Goal: Task Accomplishment & Management: Manage account settings

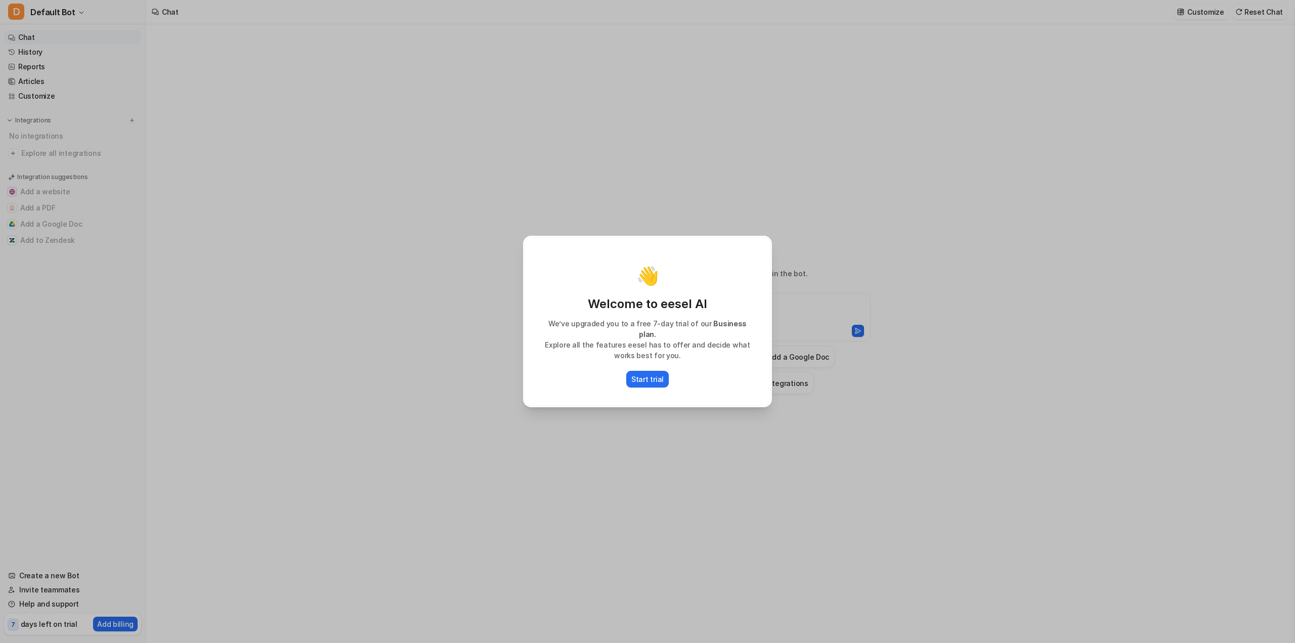
click at [516, 422] on div "👋 Welcome to eesel AI We’ve upgraded you to a free 7-day trial of our Business …" at bounding box center [647, 321] width 265 height 643
click at [648, 381] on button "Start trial" at bounding box center [647, 379] width 42 height 17
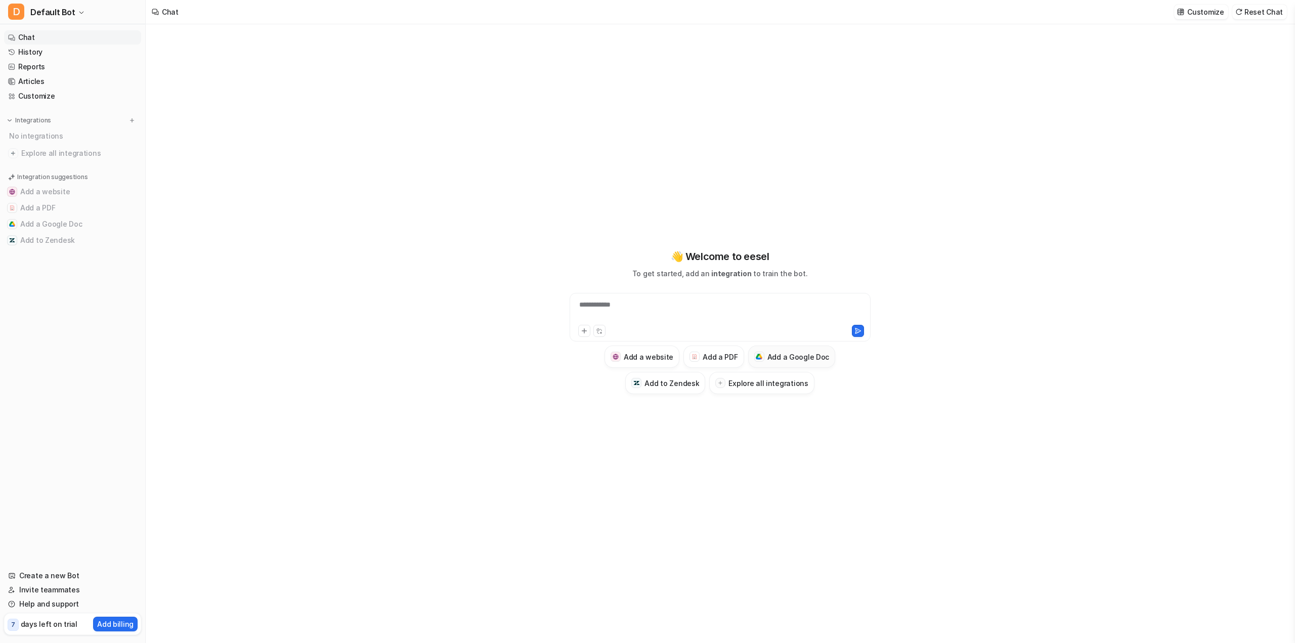
click at [810, 360] on h3 "Add a Google Doc" at bounding box center [798, 357] width 62 height 11
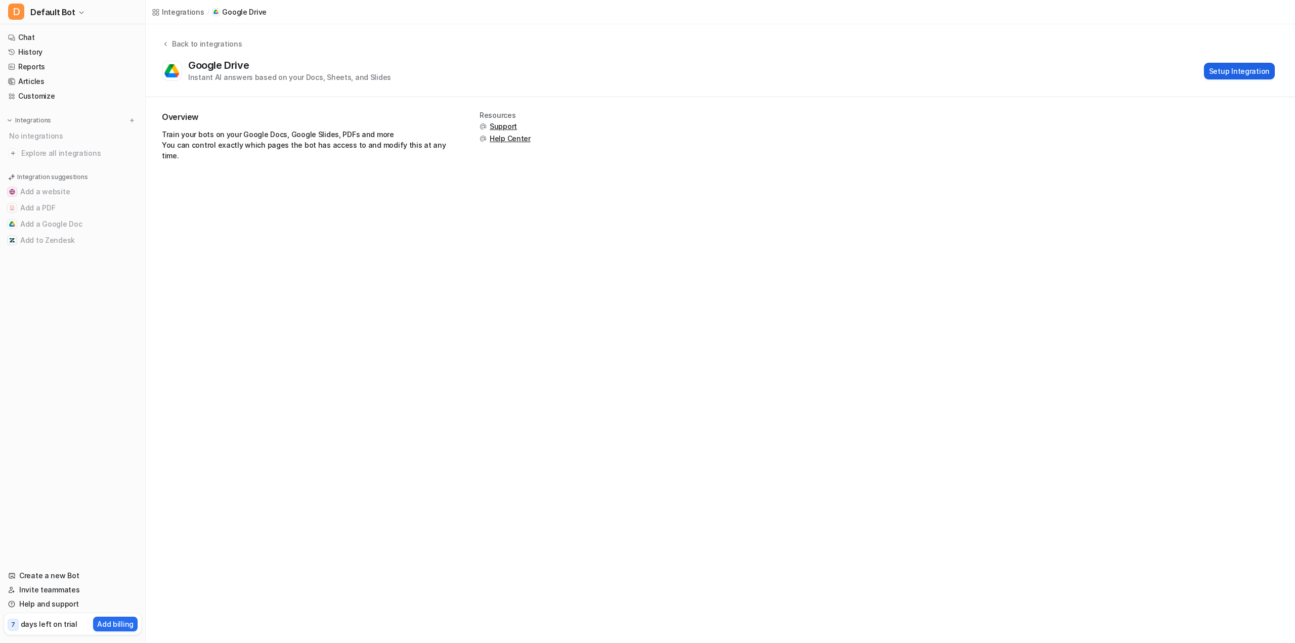
click at [1243, 67] on button "Setup Integration" at bounding box center [1239, 71] width 71 height 17
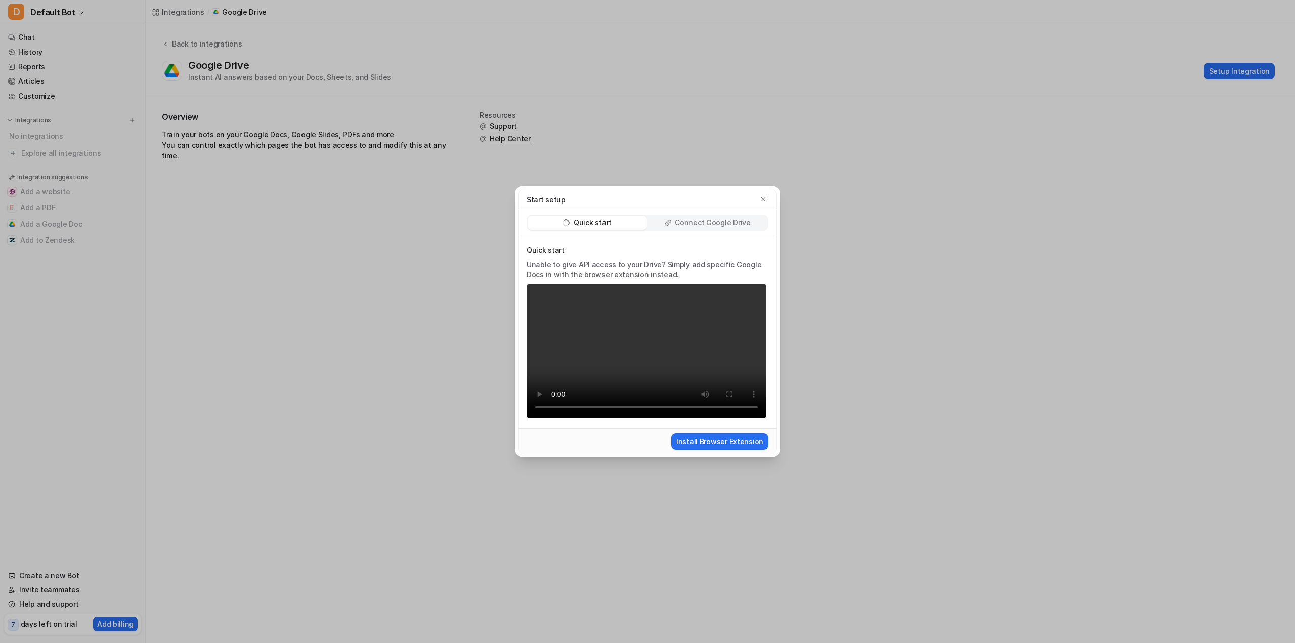
click at [719, 226] on p "Connect Google Drive" at bounding box center [712, 223] width 75 height 10
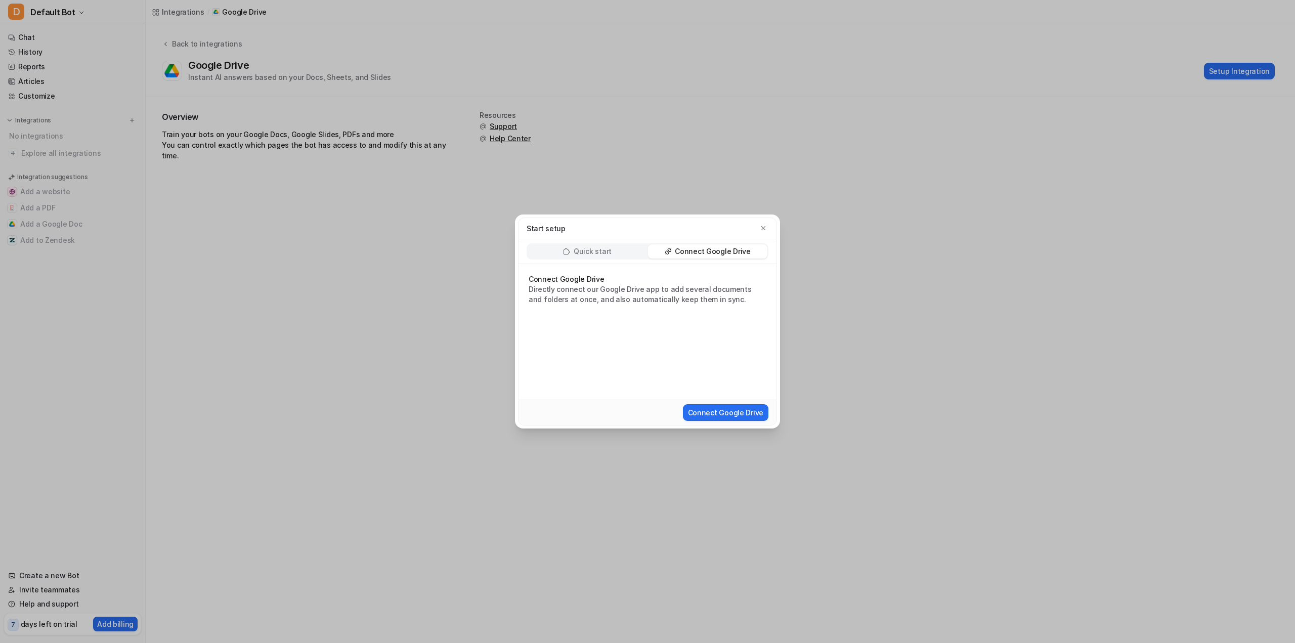
click at [595, 256] on p "Quick start" at bounding box center [593, 251] width 38 height 10
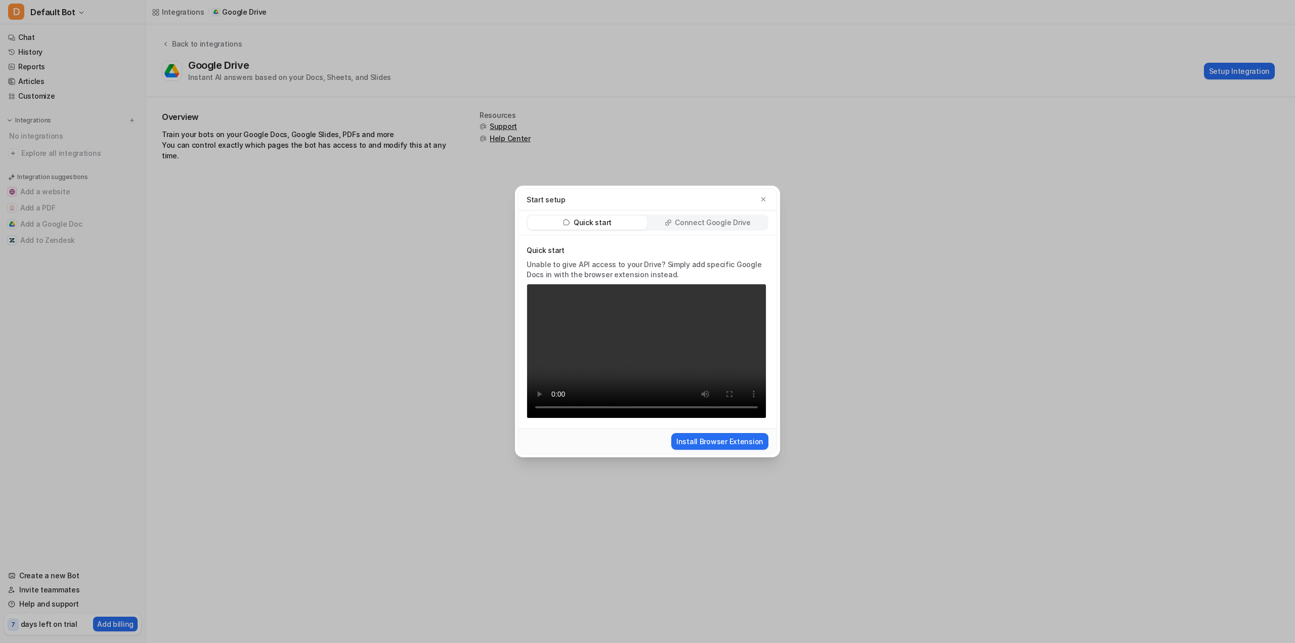
click at [731, 226] on p "Connect Google Drive" at bounding box center [712, 223] width 75 height 10
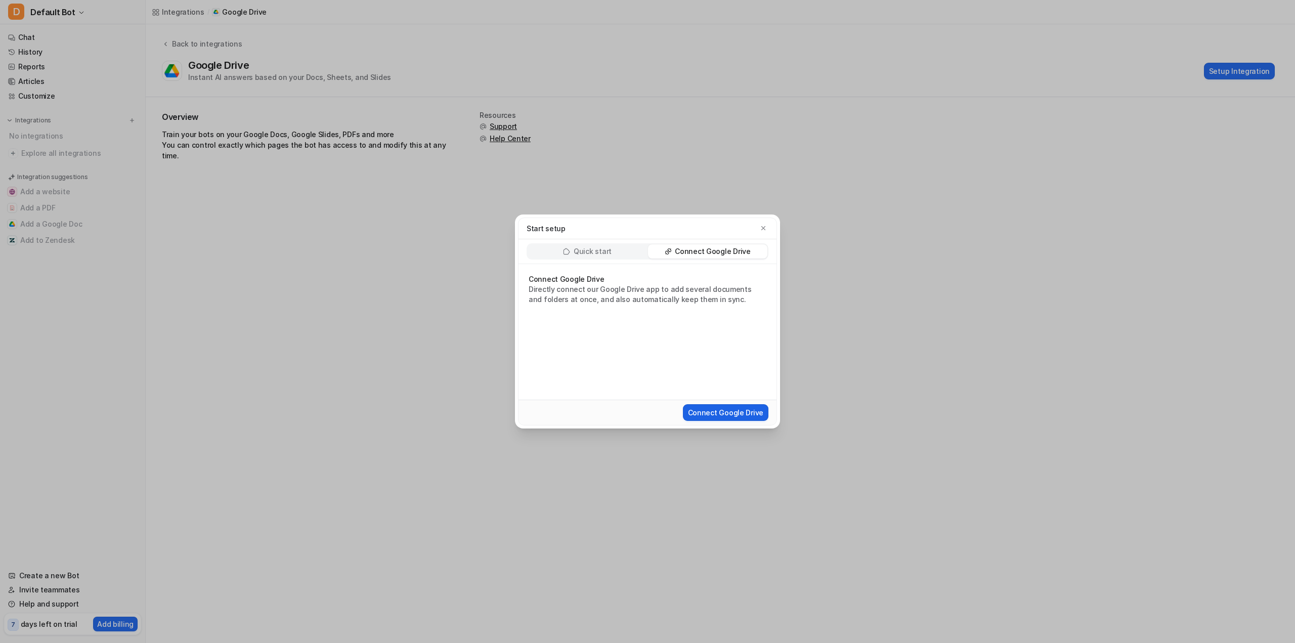
click at [724, 413] on button "Connect Google Drive" at bounding box center [725, 412] width 85 height 17
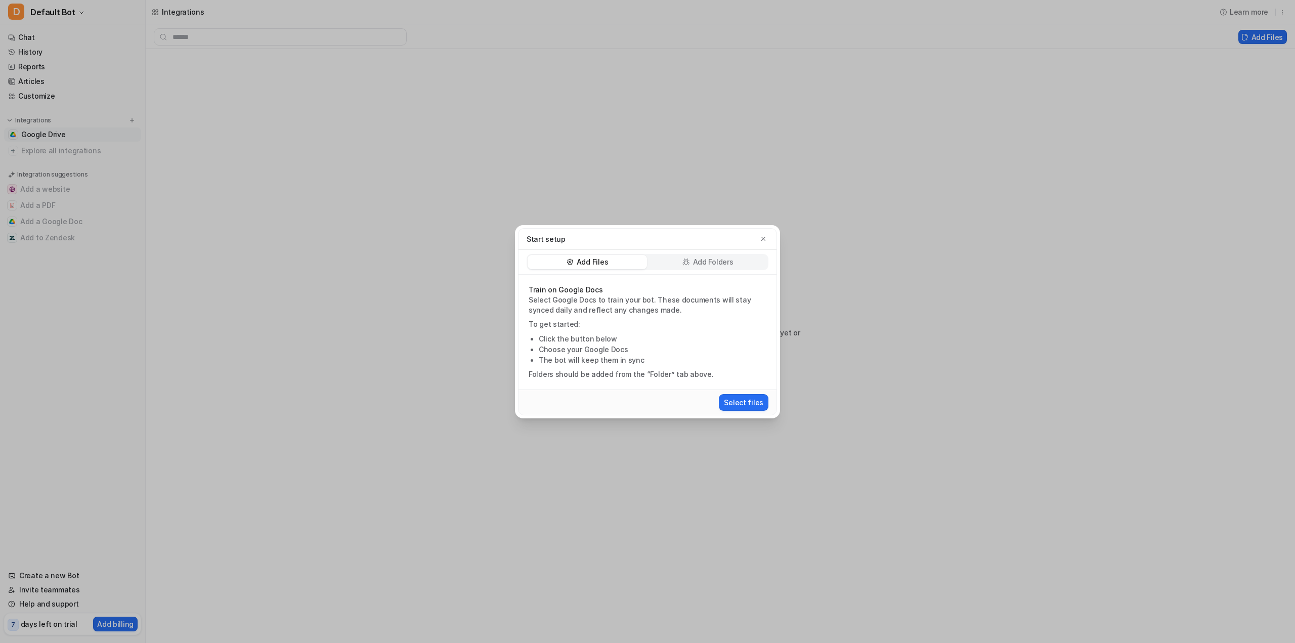
click at [672, 260] on div "Add Folders" at bounding box center [707, 262] width 119 height 14
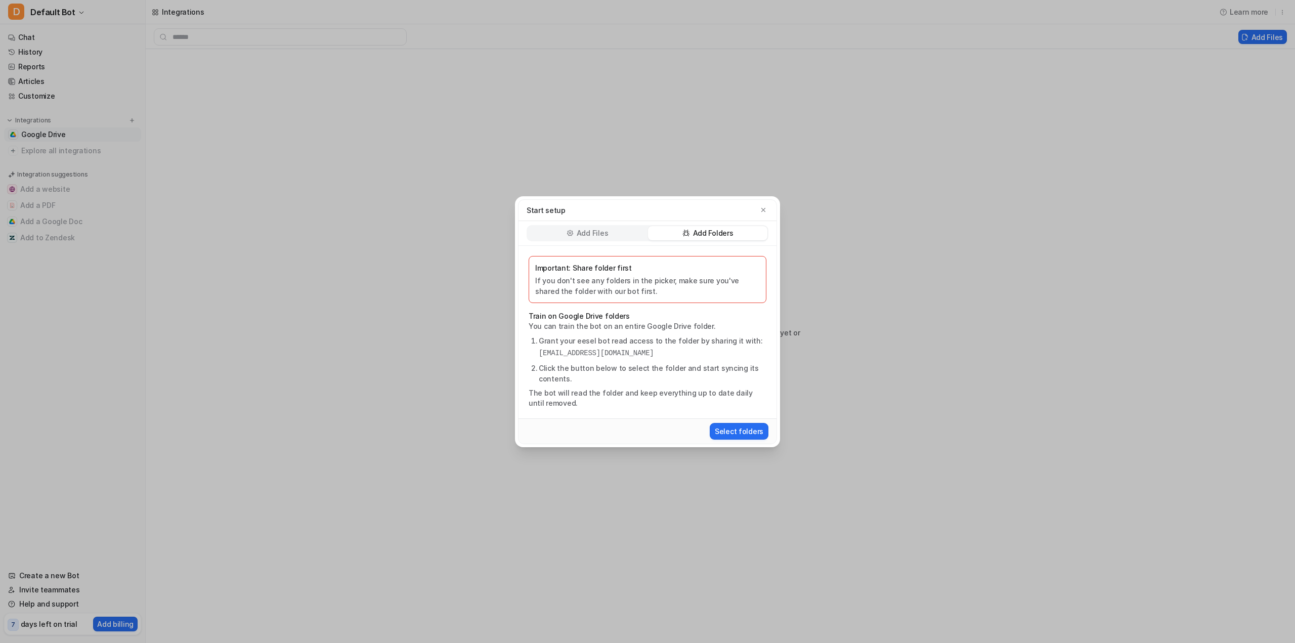
click at [570, 285] on p "If you don't see any folders in the picker, make sure you've shared the folder …" at bounding box center [647, 285] width 225 height 21
click at [590, 238] on p "Add Files" at bounding box center [592, 233] width 31 height 10
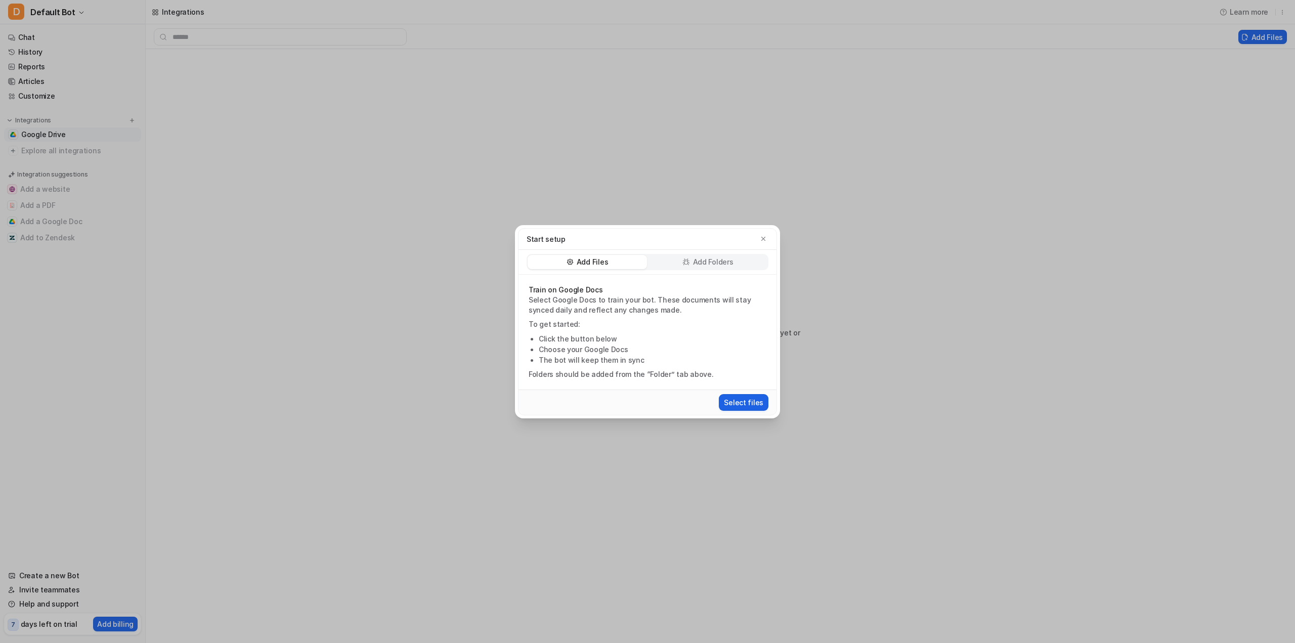
click at [743, 404] on button "Select files" at bounding box center [744, 402] width 50 height 17
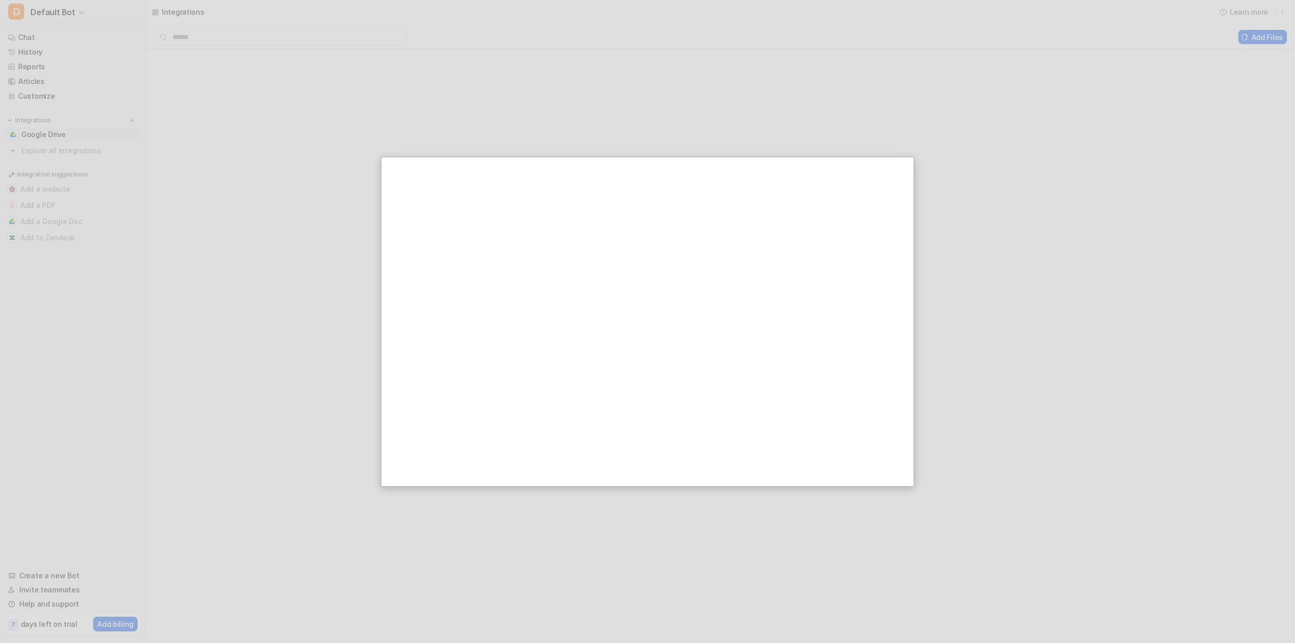
click at [226, 279] on div at bounding box center [647, 321] width 1295 height 643
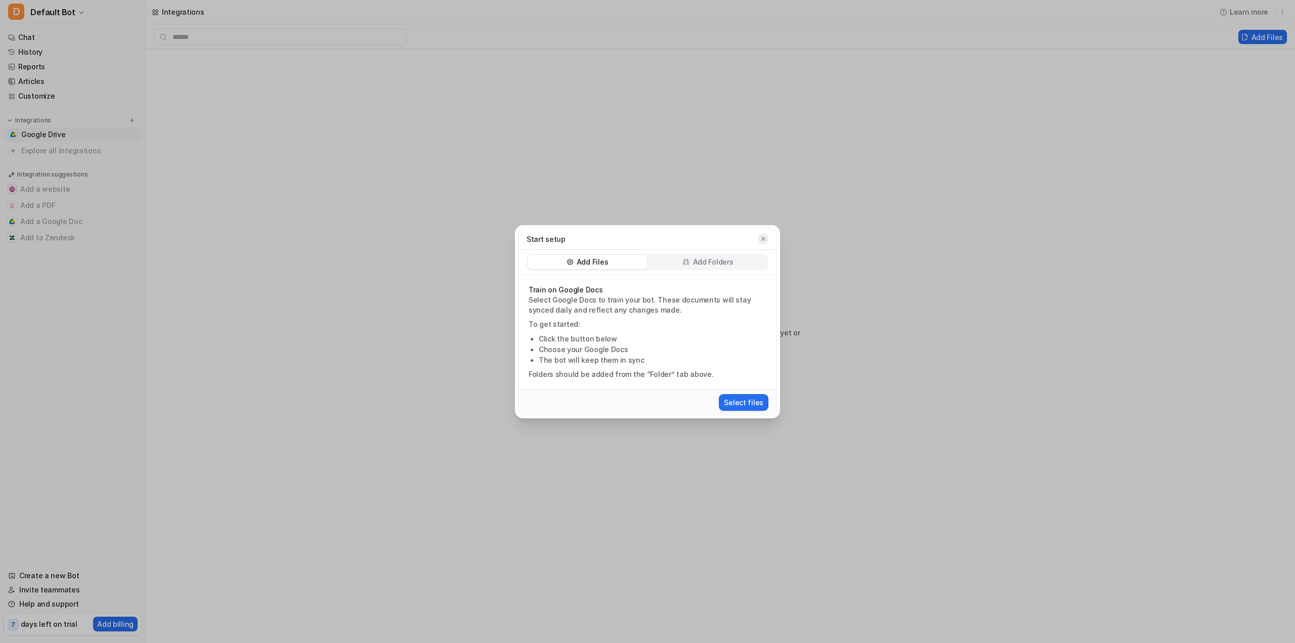
click at [764, 236] on icon "button" at bounding box center [763, 238] width 7 height 7
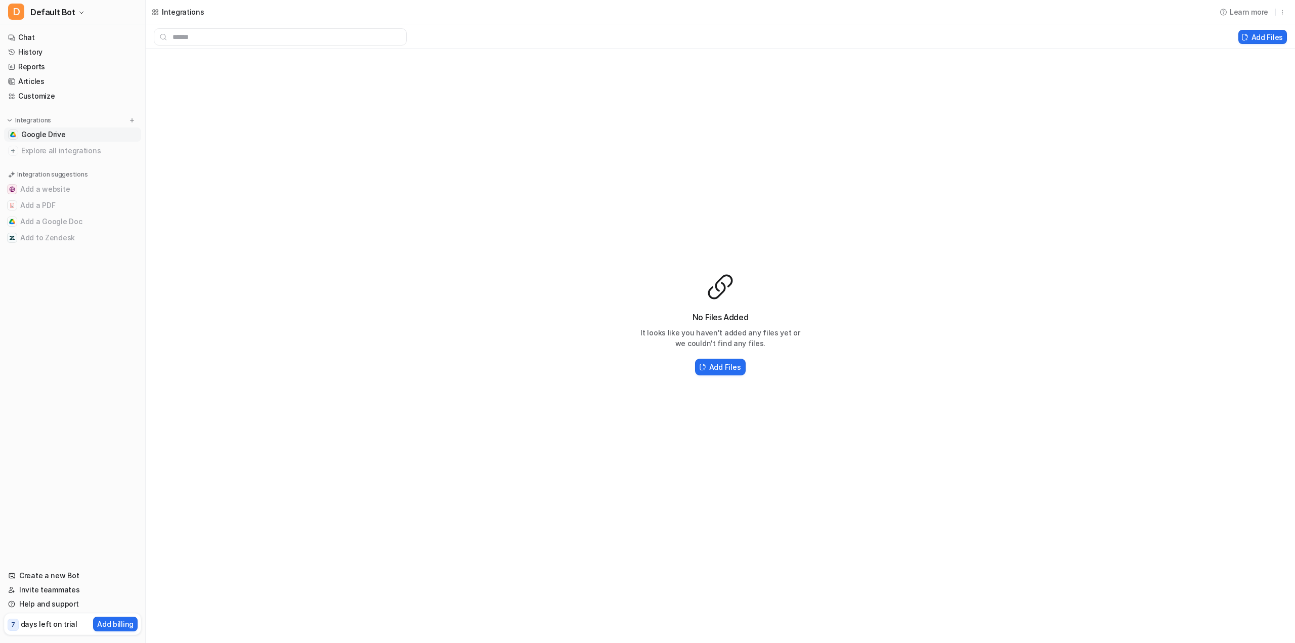
click at [62, 137] on span "Google Drive" at bounding box center [43, 134] width 45 height 10
click at [62, 151] on span "Explore all integrations" at bounding box center [79, 151] width 116 height 16
click at [35, 139] on span "Google Drive" at bounding box center [43, 134] width 45 height 10
click at [74, 9] on button "D Default Bot" at bounding box center [72, 12] width 145 height 24
click at [66, 76] on link "Settings" at bounding box center [81, 76] width 140 height 17
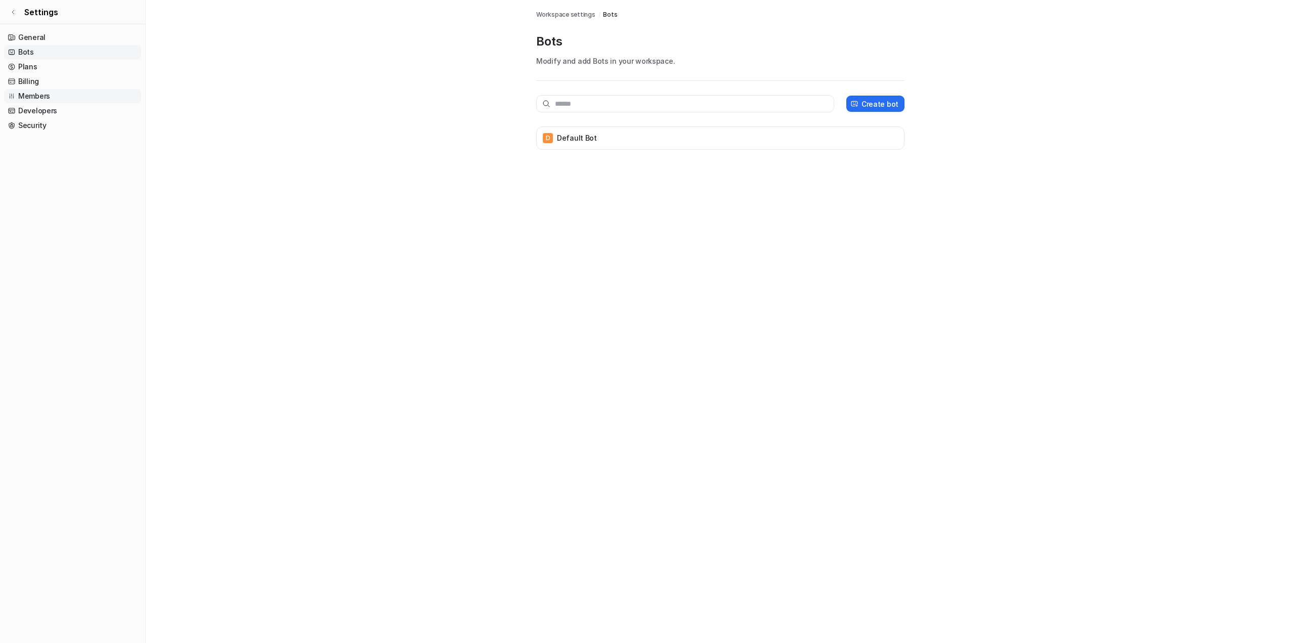
click at [54, 95] on link "Members" at bounding box center [72, 96] width 137 height 14
click at [877, 107] on button "Invite member" at bounding box center [870, 104] width 67 height 17
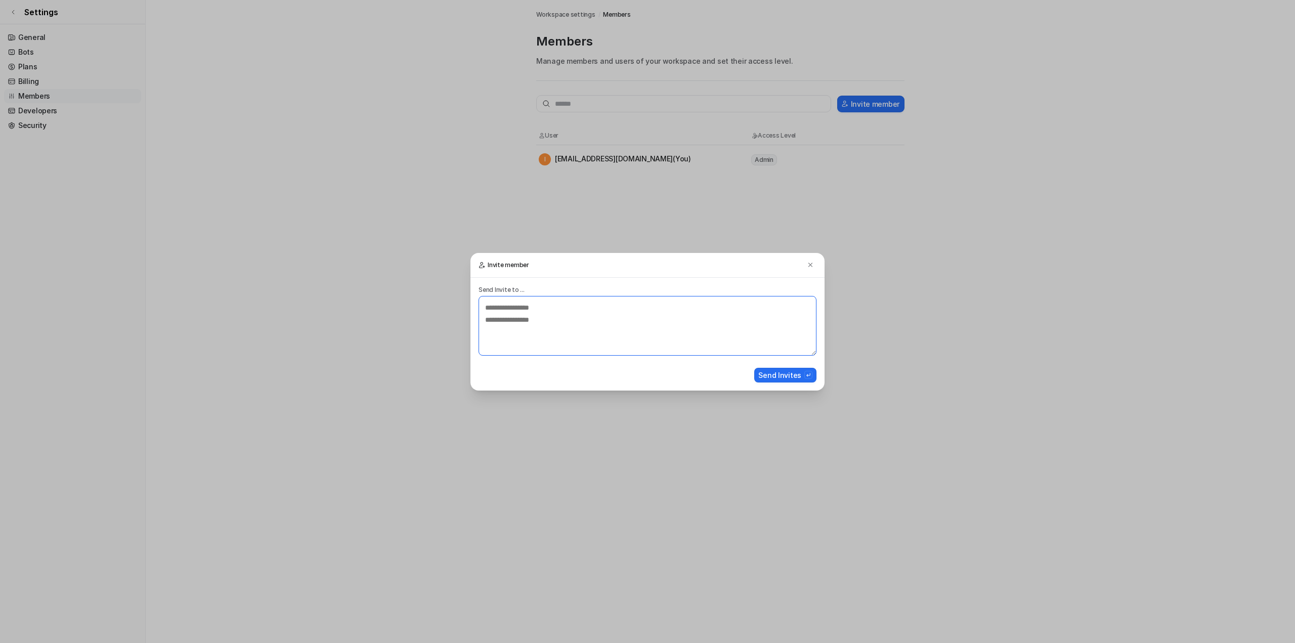
click at [571, 318] on textarea at bounding box center [648, 326] width 338 height 60
type textarea "**********"
click at [795, 375] on button "Send Invites" at bounding box center [785, 375] width 62 height 15
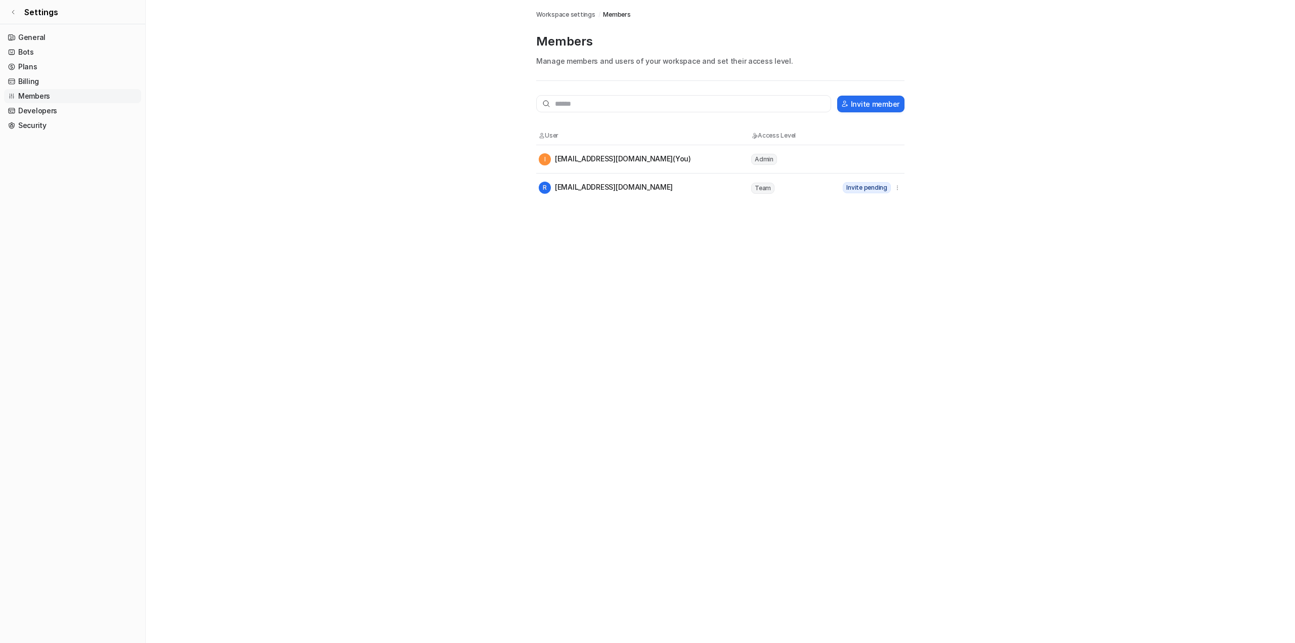
click at [44, 95] on link "Members" at bounding box center [72, 96] width 137 height 14
click at [46, 79] on link "Billing" at bounding box center [72, 81] width 137 height 14
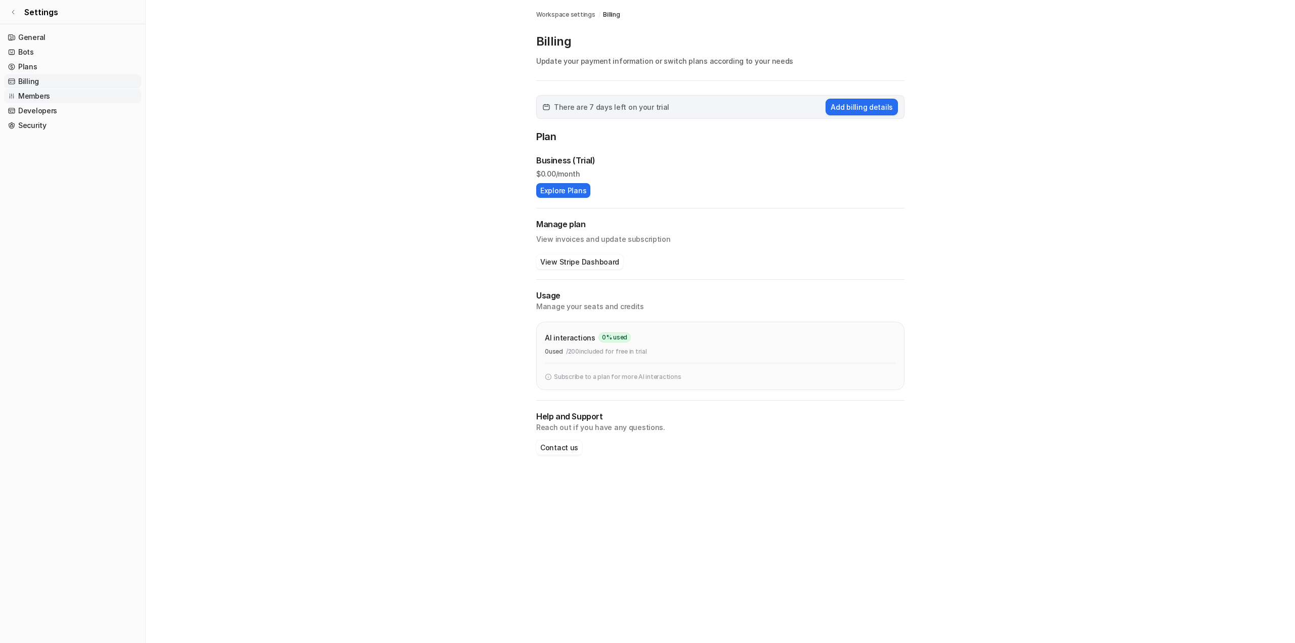
click at [44, 93] on link "Members" at bounding box center [72, 96] width 137 height 14
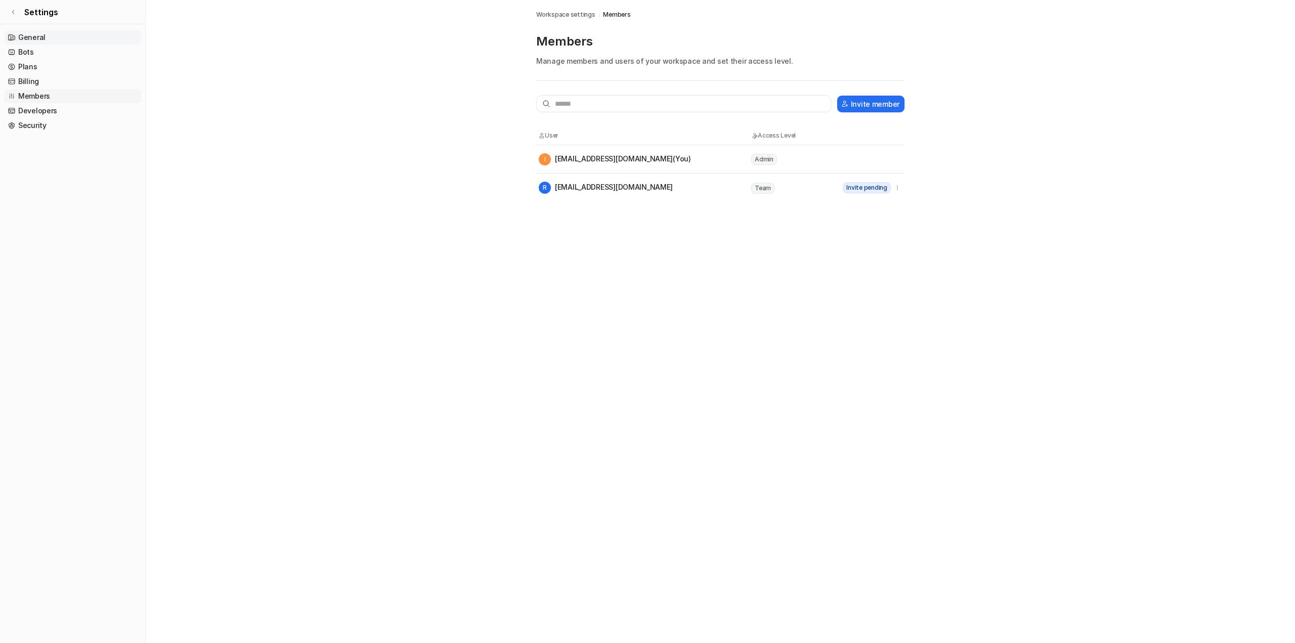
click at [27, 39] on link "General" at bounding box center [72, 37] width 137 height 14
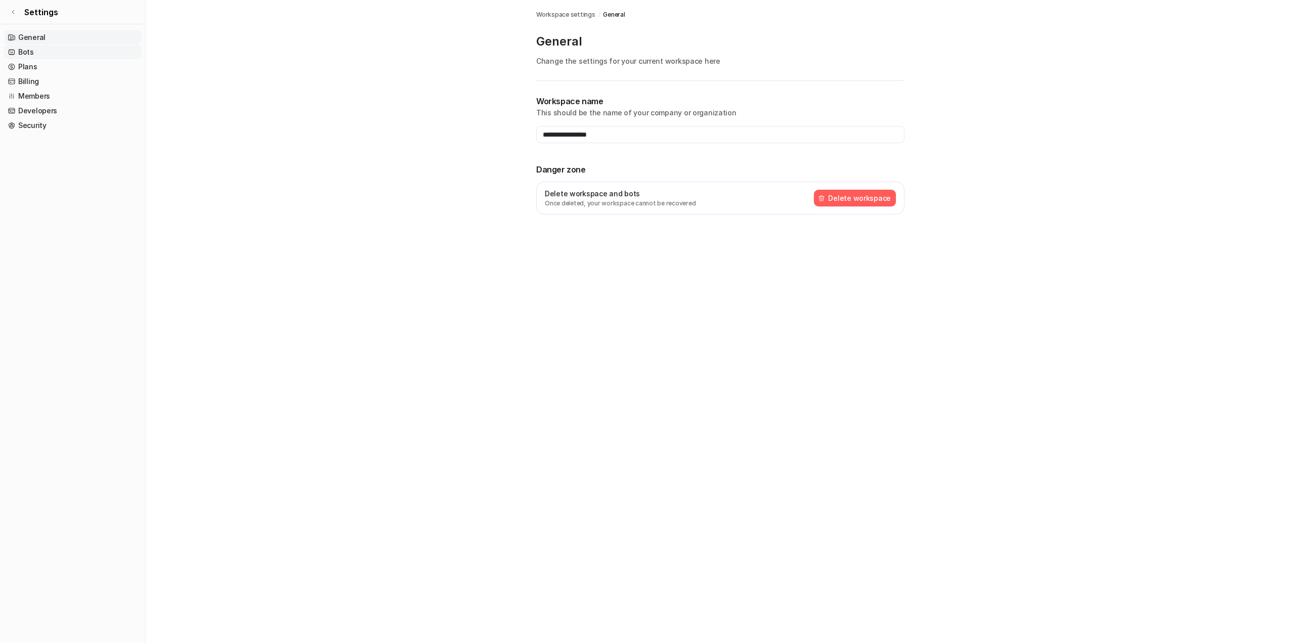
click at [33, 50] on link "Bots" at bounding box center [72, 52] width 137 height 14
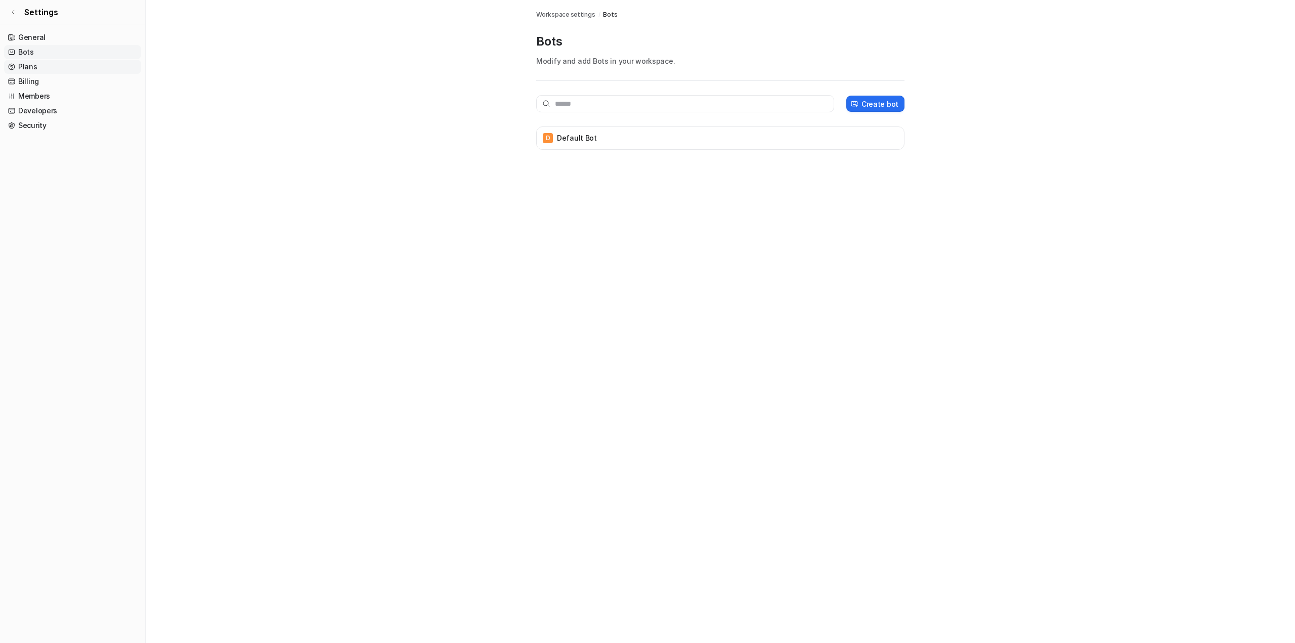
click at [40, 62] on link "Plans" at bounding box center [72, 67] width 137 height 14
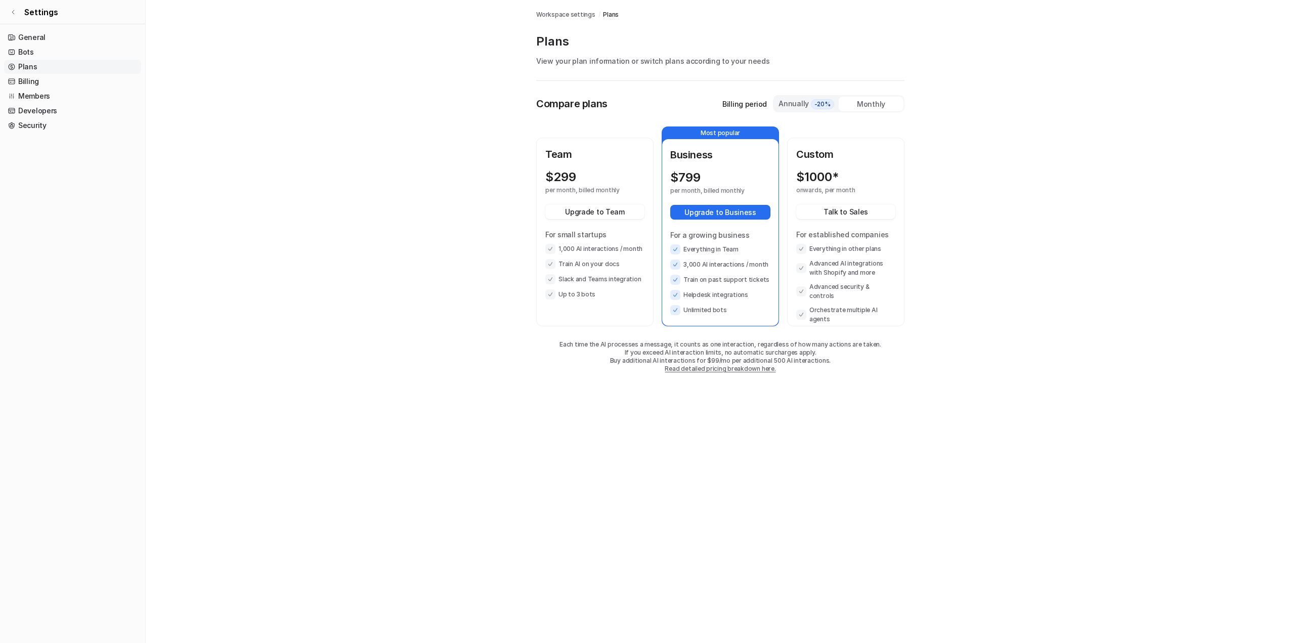
click at [808, 106] on div "Annually -20%" at bounding box center [806, 103] width 57 height 11
click at [866, 101] on div "Monthly" at bounding box center [871, 104] width 65 height 15
click at [781, 93] on div "Compare plans Billing period Annually -20% Monthly Team $ 299 per month, billed…" at bounding box center [720, 237] width 368 height 312
click at [786, 99] on div "Annually -20%" at bounding box center [806, 103] width 57 height 11
click at [806, 101] on div "Annually -20%" at bounding box center [806, 103] width 57 height 11
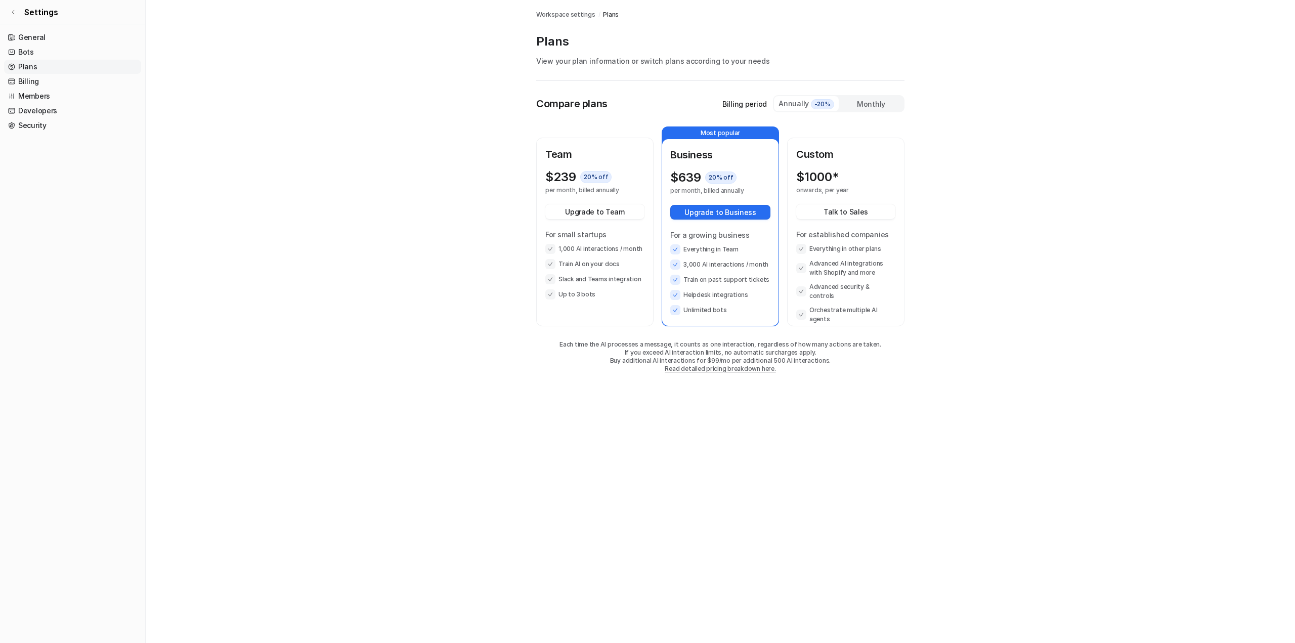
click at [882, 101] on div "Monthly" at bounding box center [871, 104] width 65 height 15
click at [804, 104] on div "Annually -20%" at bounding box center [806, 103] width 57 height 11
click at [883, 101] on div "Monthly" at bounding box center [871, 104] width 65 height 15
click at [796, 97] on div "Annually -20%" at bounding box center [806, 103] width 65 height 15
click at [874, 99] on div "Monthly" at bounding box center [871, 104] width 65 height 15
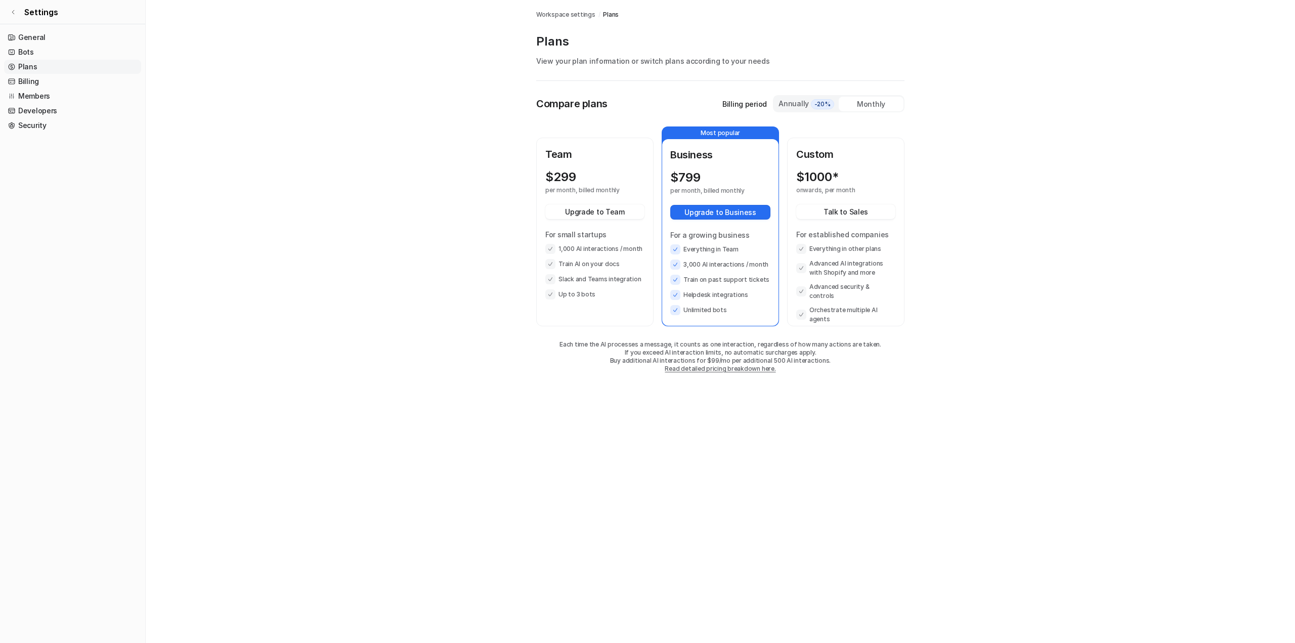
click at [784, 97] on div "Annually -20%" at bounding box center [806, 103] width 65 height 15
click at [872, 101] on div "Monthly" at bounding box center [871, 104] width 65 height 15
click at [802, 101] on div "Annually -20%" at bounding box center [806, 103] width 57 height 11
click at [854, 99] on div "Monthly" at bounding box center [871, 104] width 65 height 15
click at [786, 98] on div "Annually -20%" at bounding box center [806, 103] width 57 height 11
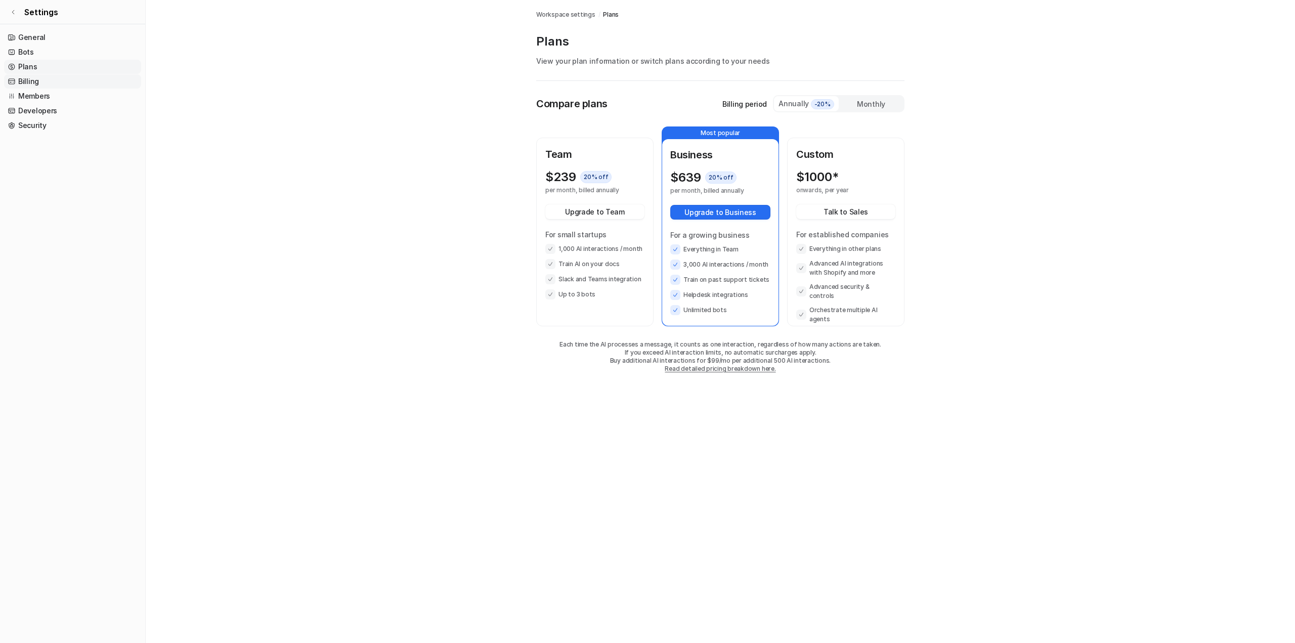
click at [52, 76] on link "Billing" at bounding box center [72, 81] width 137 height 14
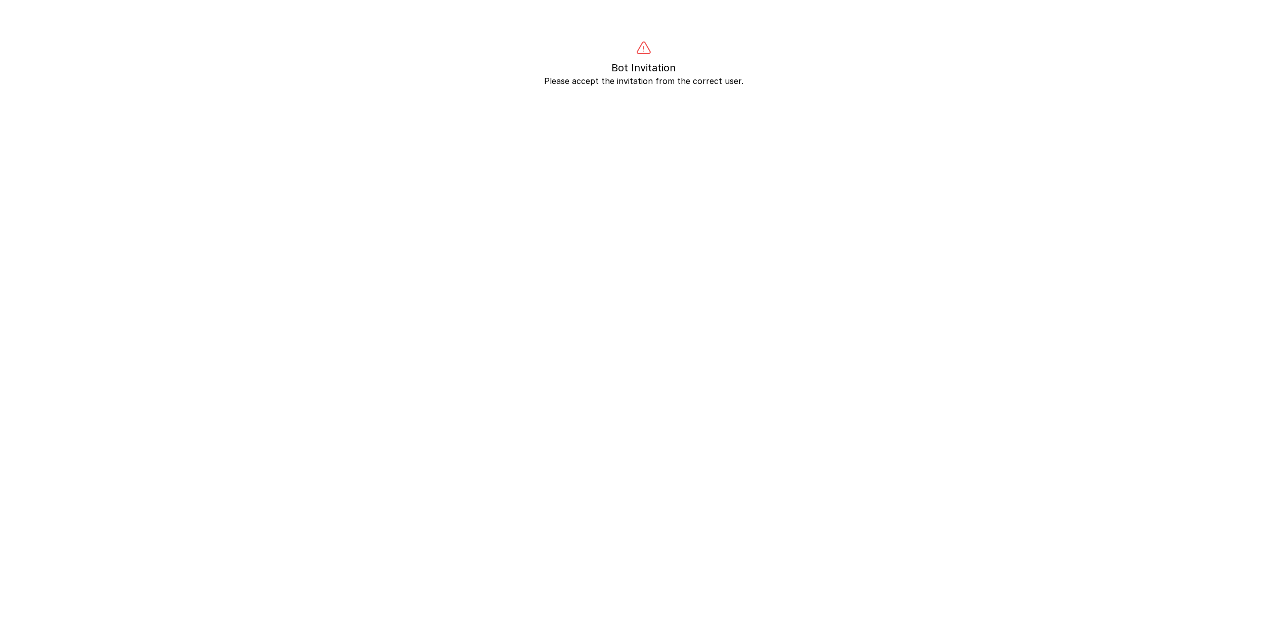
drag, startPoint x: 603, startPoint y: 84, endPoint x: 511, endPoint y: 74, distance: 93.2
click at [603, 84] on p "Please accept the invitation from the correct user." at bounding box center [643, 81] width 777 height 12
